Goal: Transaction & Acquisition: Download file/media

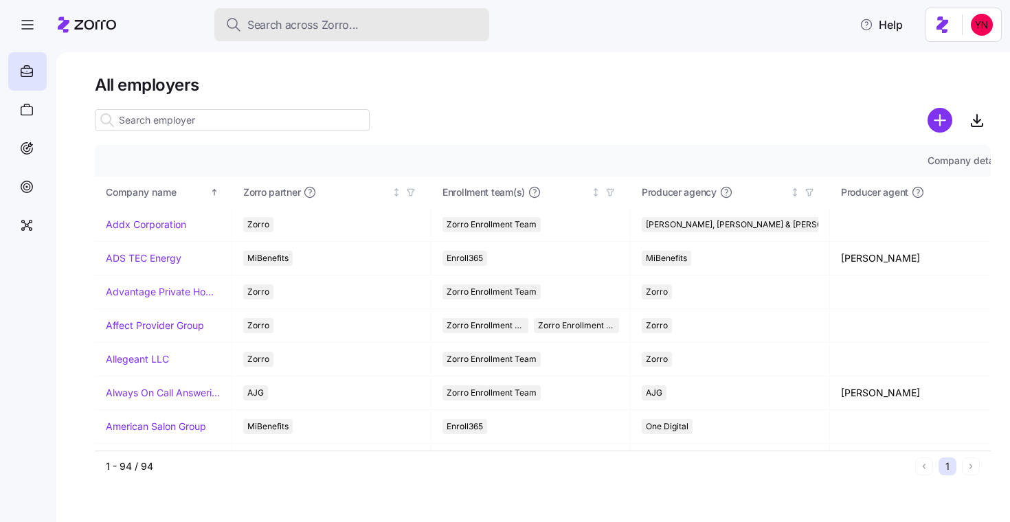
click at [303, 34] on button "Search across Zorro..." at bounding box center [351, 24] width 275 height 33
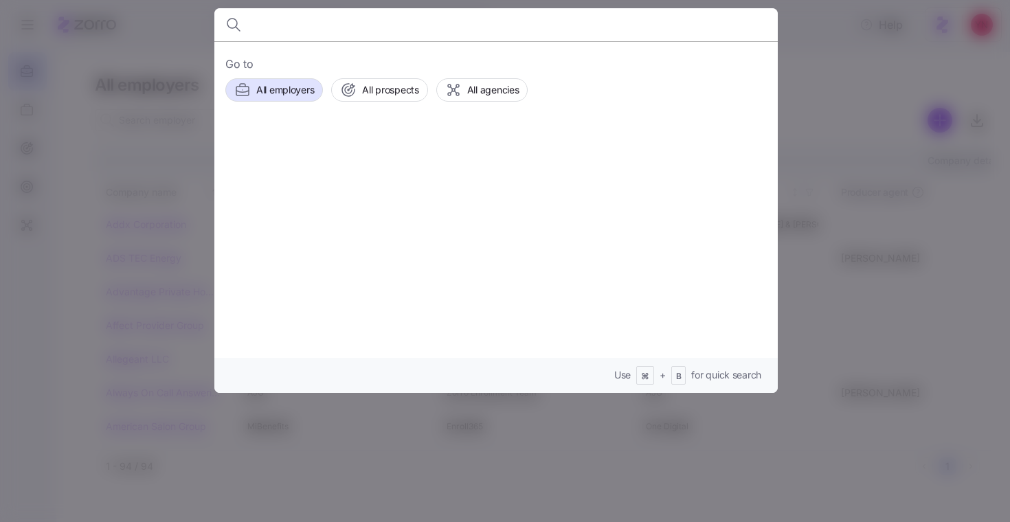
click at [166, 172] on div at bounding box center [505, 261] width 1010 height 522
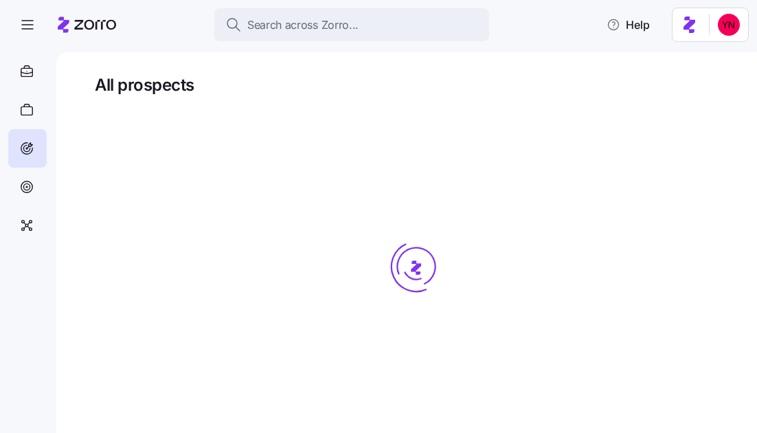
click at [92, 29] on icon at bounding box center [87, 24] width 58 height 16
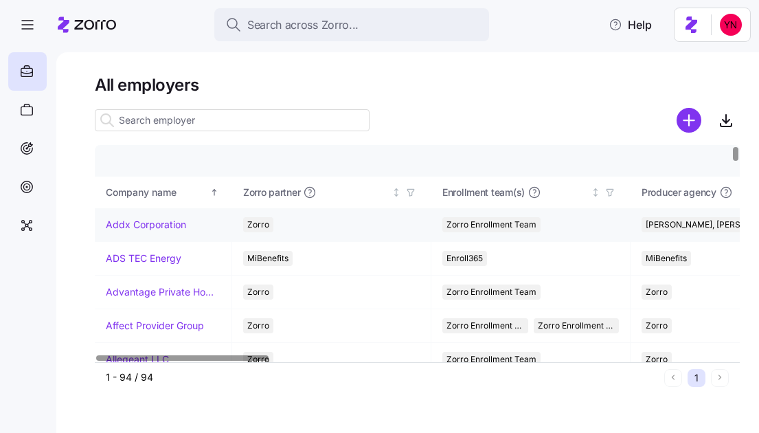
click at [154, 222] on link "Addx Corporation" at bounding box center [146, 225] width 80 height 14
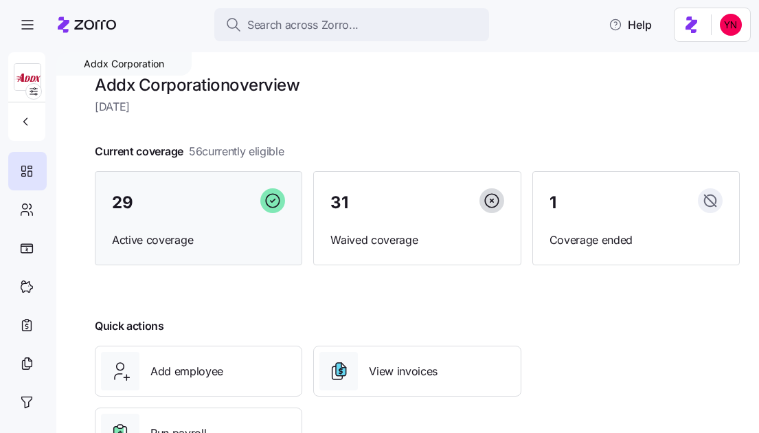
drag, startPoint x: 183, startPoint y: 201, endPoint x: 251, endPoint y: 214, distance: 69.2
click at [183, 201] on div "29" at bounding box center [198, 203] width 173 height 30
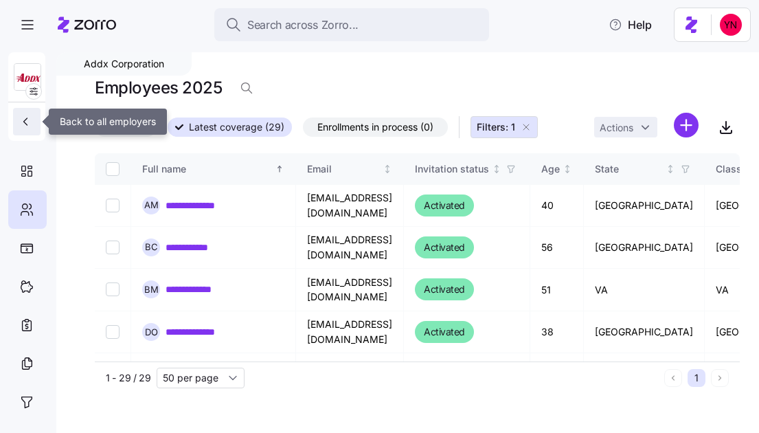
click at [23, 124] on icon "button" at bounding box center [26, 122] width 14 height 14
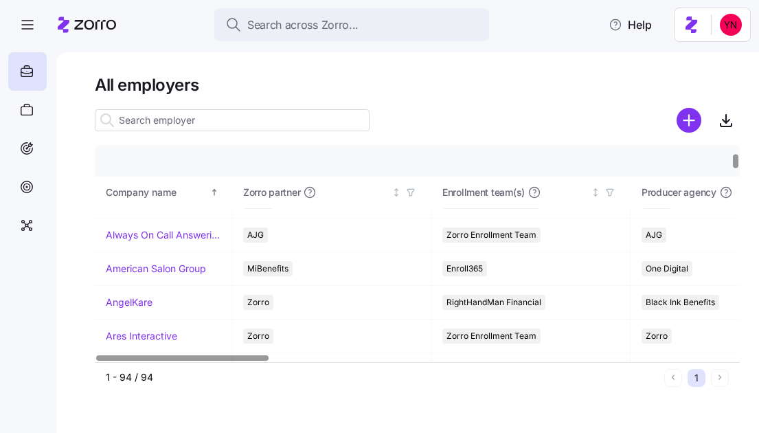
scroll to position [257, 0]
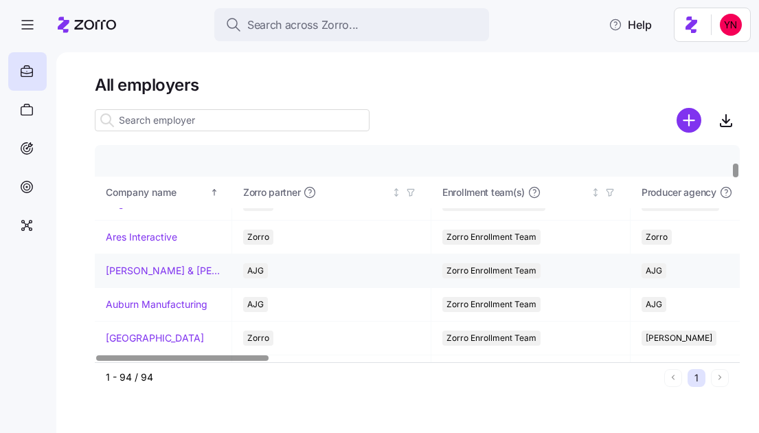
click at [148, 268] on link "Arnold & Son's" at bounding box center [163, 271] width 115 height 14
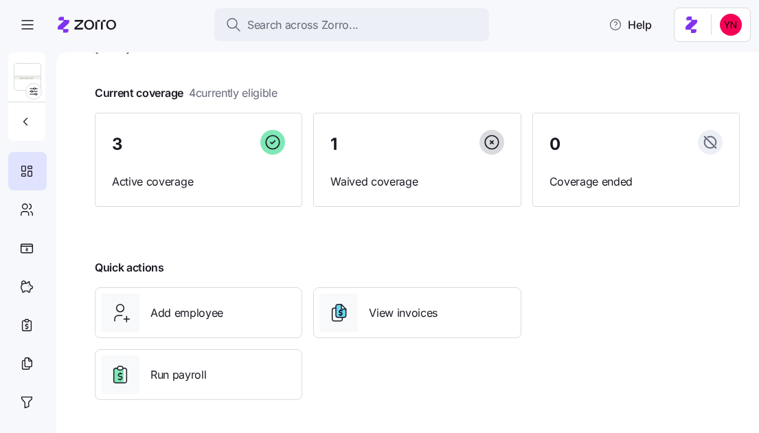
scroll to position [58, 0]
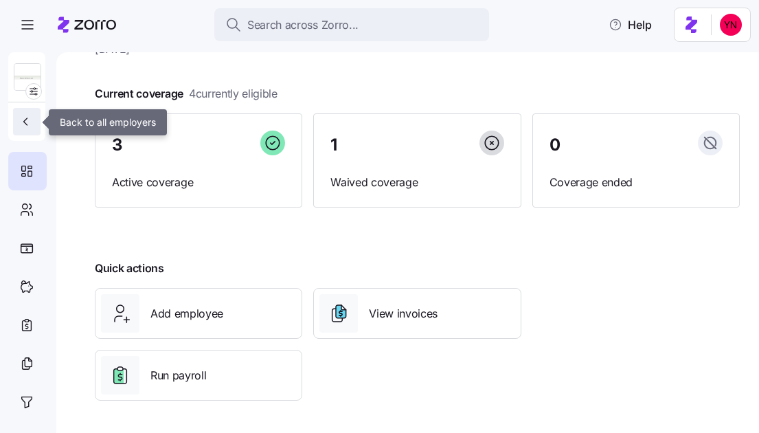
click at [24, 128] on button "button" at bounding box center [26, 121] width 27 height 27
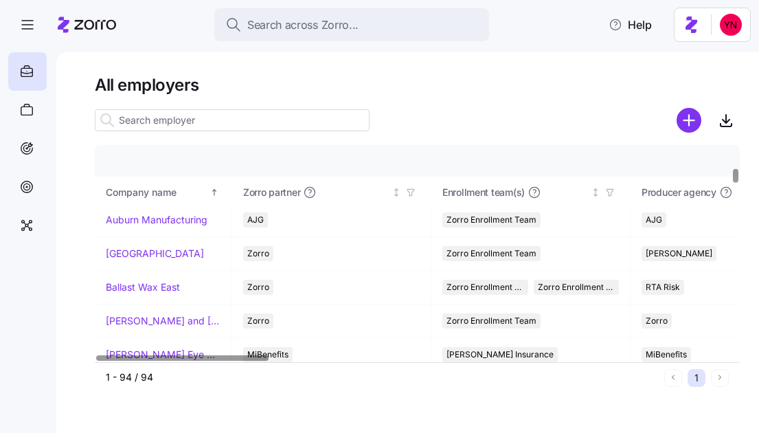
scroll to position [359, 0]
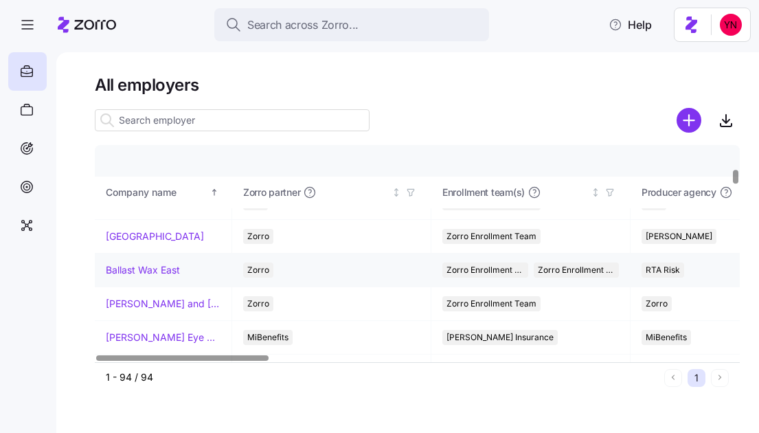
click at [144, 275] on link "Ballast Wax East" at bounding box center [143, 270] width 74 height 14
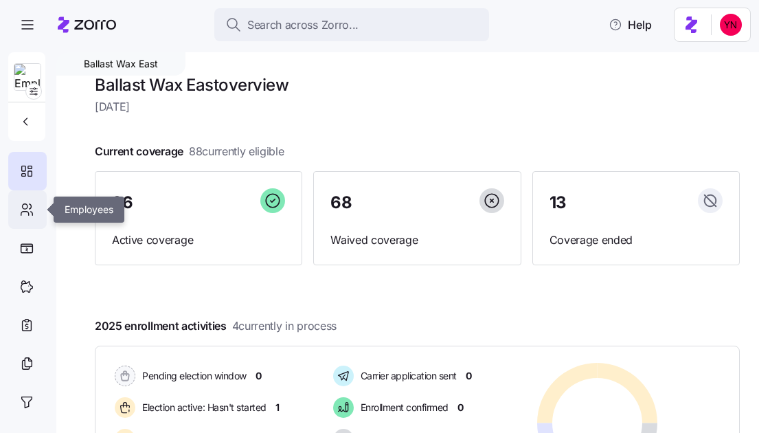
click at [27, 203] on icon at bounding box center [26, 209] width 15 height 16
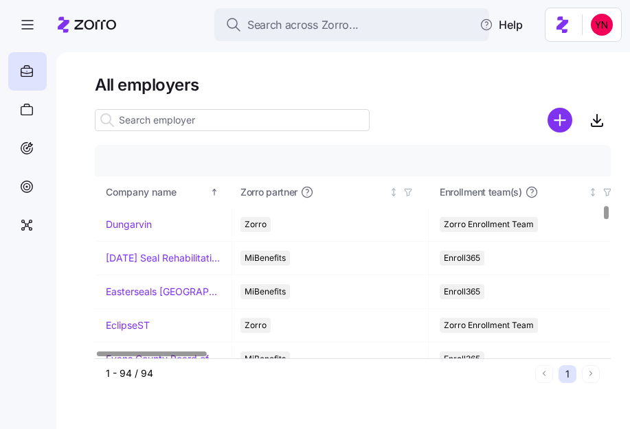
scroll to position [941, 3]
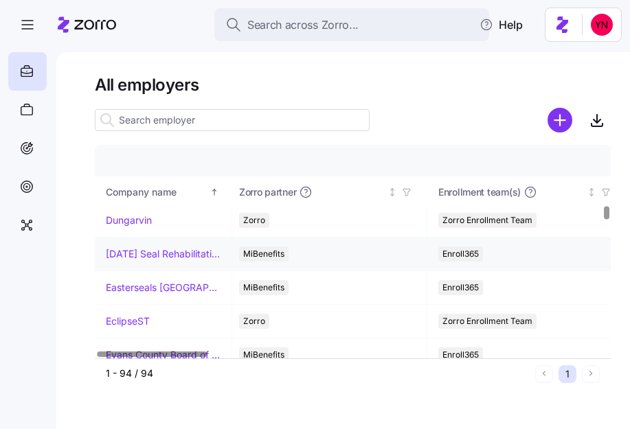
click at [200, 264] on td "Easter Seal Rehabilitation Center of Greater Waterbury" at bounding box center [163, 255] width 137 height 34
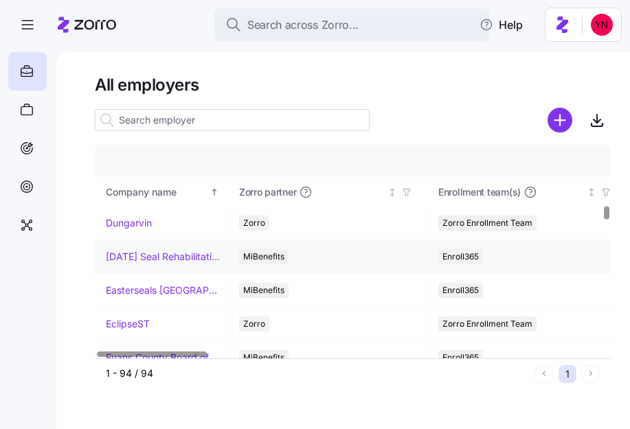
scroll to position [938, 4]
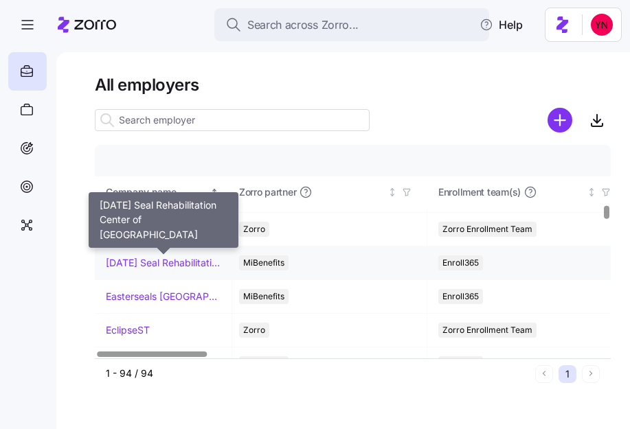
click at [196, 259] on link "Easter Seal Rehabilitation Center of Greater Waterbury" at bounding box center [163, 263] width 115 height 14
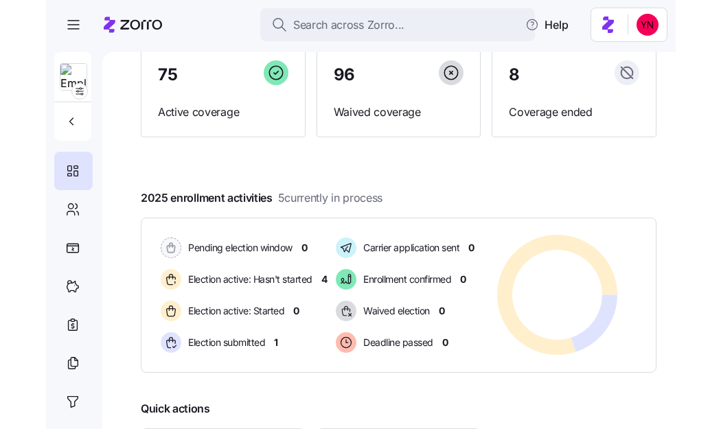
scroll to position [131, 0]
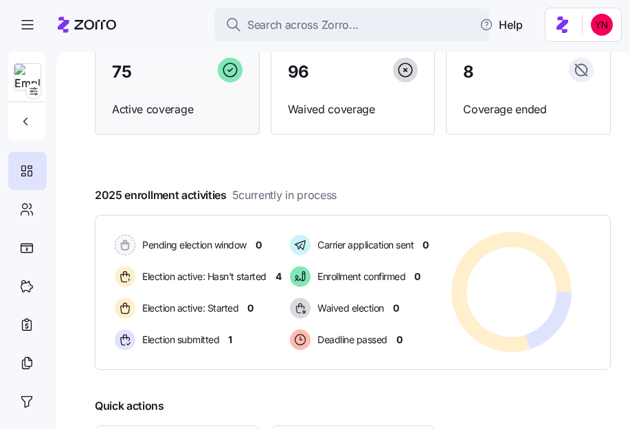
click at [187, 82] on div "75" at bounding box center [177, 73] width 131 height 30
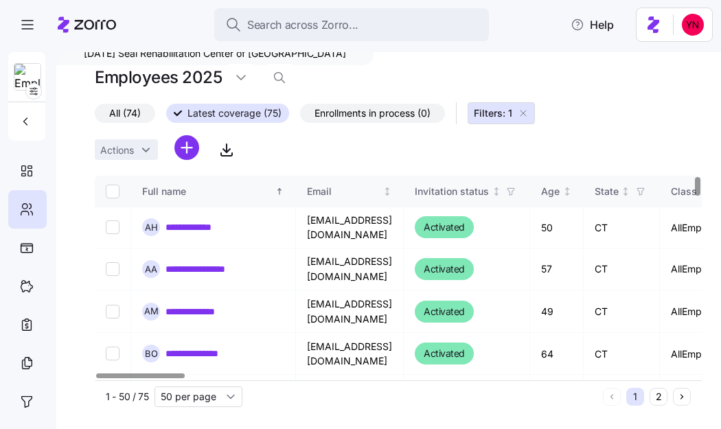
drag, startPoint x: 528, startPoint y: 110, endPoint x: 549, endPoint y: 120, distance: 23.4
click at [528, 111] on icon "button" at bounding box center [523, 113] width 11 height 11
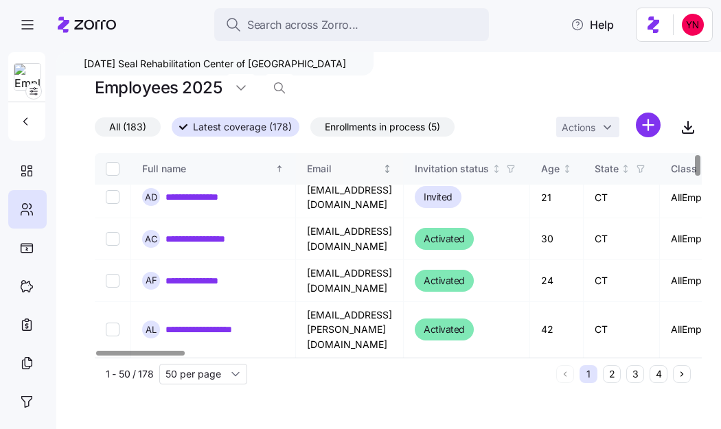
scroll to position [3, 0]
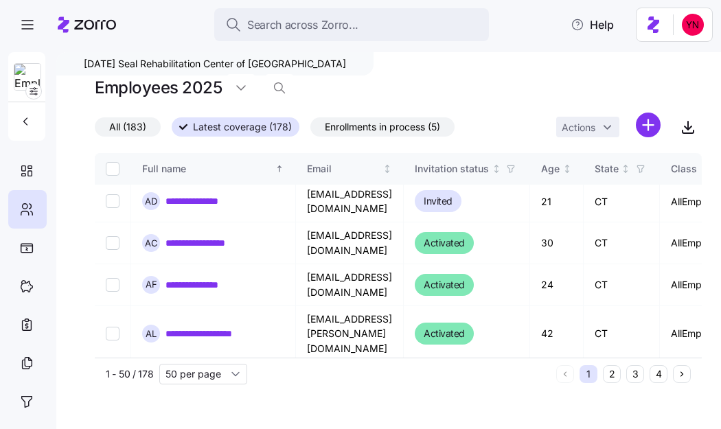
click at [229, 128] on span "Latest coverage (178)" at bounding box center [242, 127] width 99 height 18
click at [172, 131] on input "Latest coverage (178)" at bounding box center [172, 131] width 0 height 0
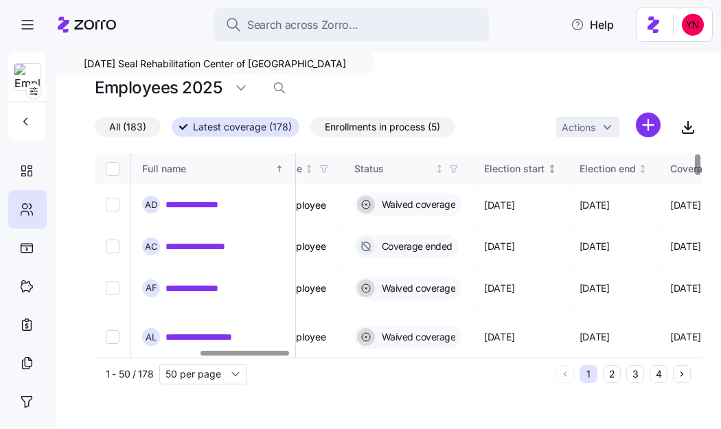
scroll to position [0, 690]
click at [460, 168] on icon "button" at bounding box center [456, 169] width 10 height 10
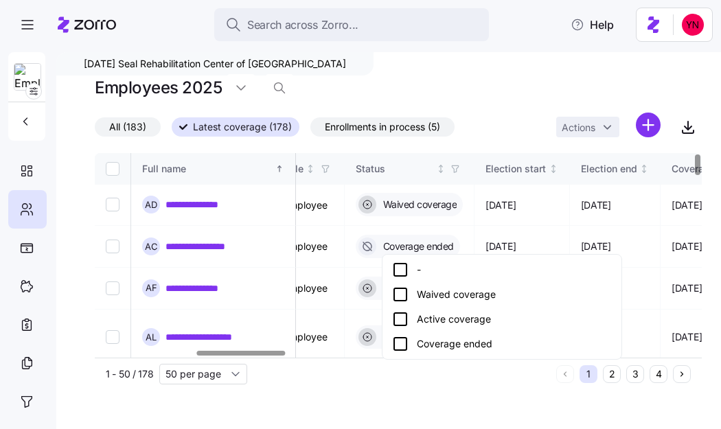
click at [446, 319] on div "Active coverage" at bounding box center [502, 319] width 220 height 16
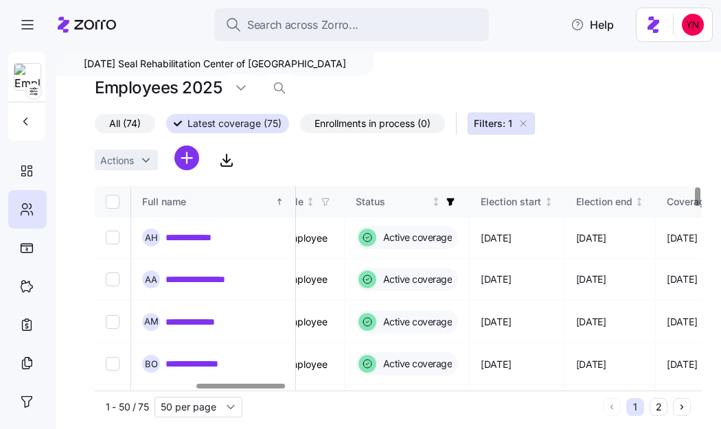
click at [397, 90] on div "Employees 2025" at bounding box center [398, 87] width 607 height 27
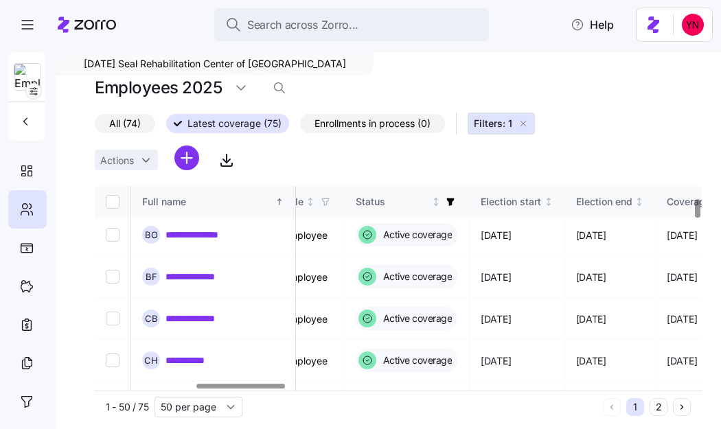
scroll to position [0, 690]
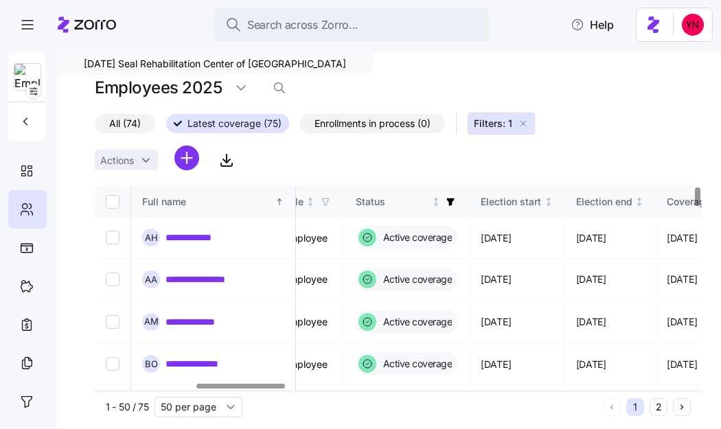
click at [288, 199] on th "Full name" at bounding box center [213, 202] width 165 height 32
click at [278, 205] on icon "Sorted descending" at bounding box center [280, 202] width 10 height 10
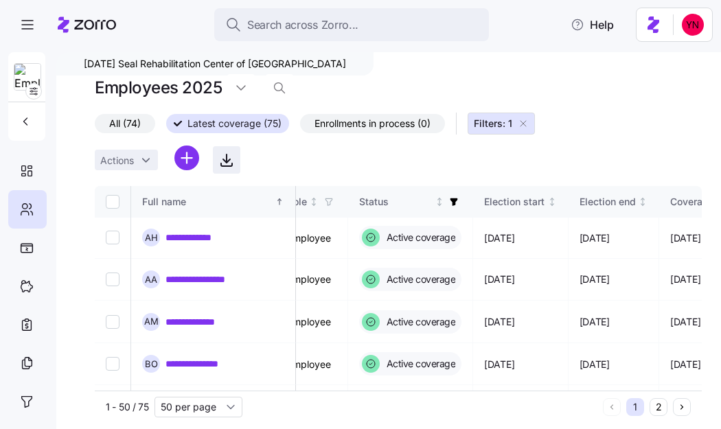
click at [231, 166] on icon "button" at bounding box center [226, 164] width 11 height 3
click at [134, 126] on span "All (74)" at bounding box center [125, 124] width 32 height 18
click at [95, 127] on input "All (74)" at bounding box center [95, 127] width 0 height 0
click at [234, 165] on icon "button" at bounding box center [226, 160] width 16 height 16
